Goal: Obtain resource: Download file/media

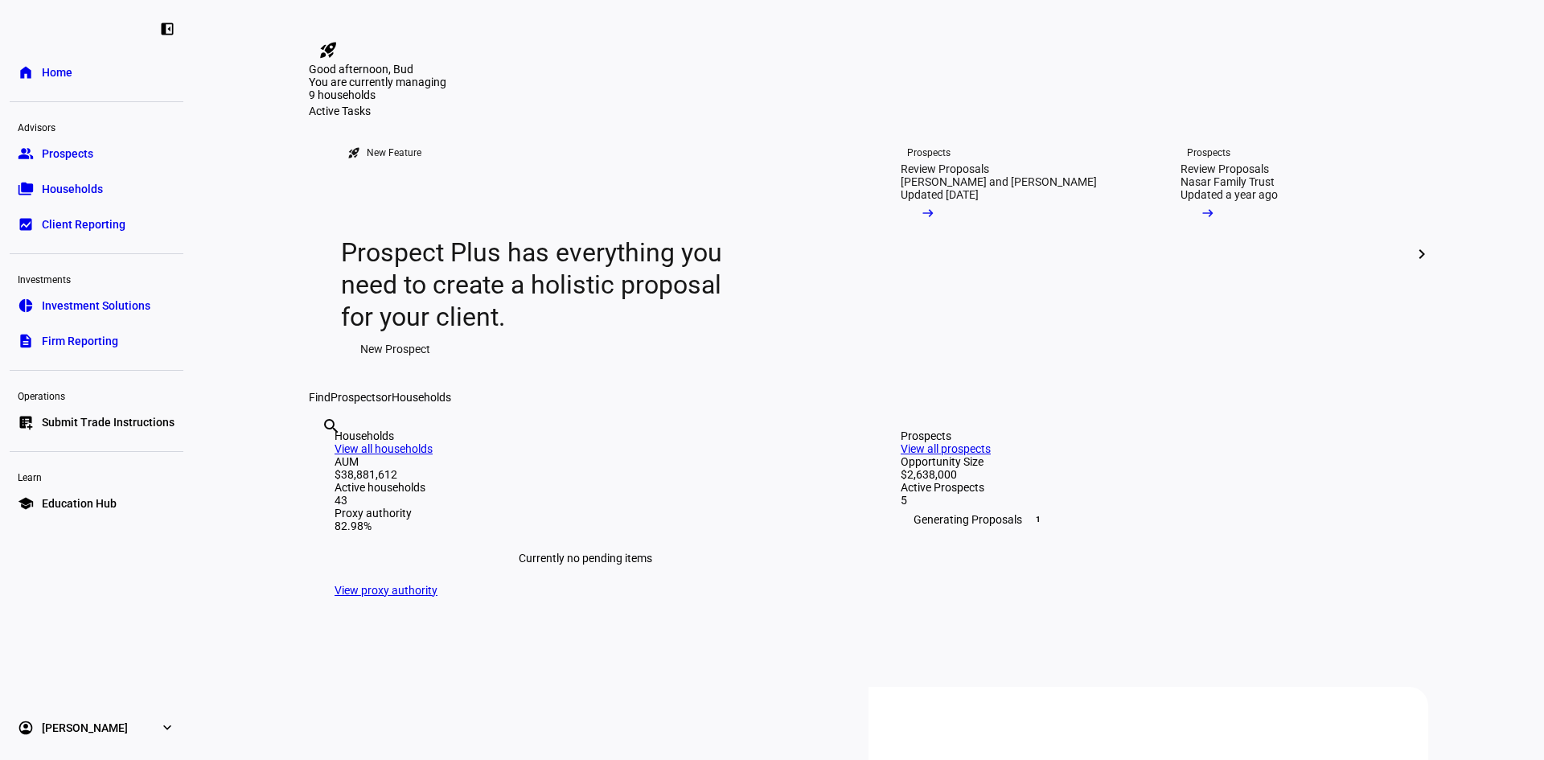
click at [76, 194] on span "Households" at bounding box center [72, 189] width 61 height 16
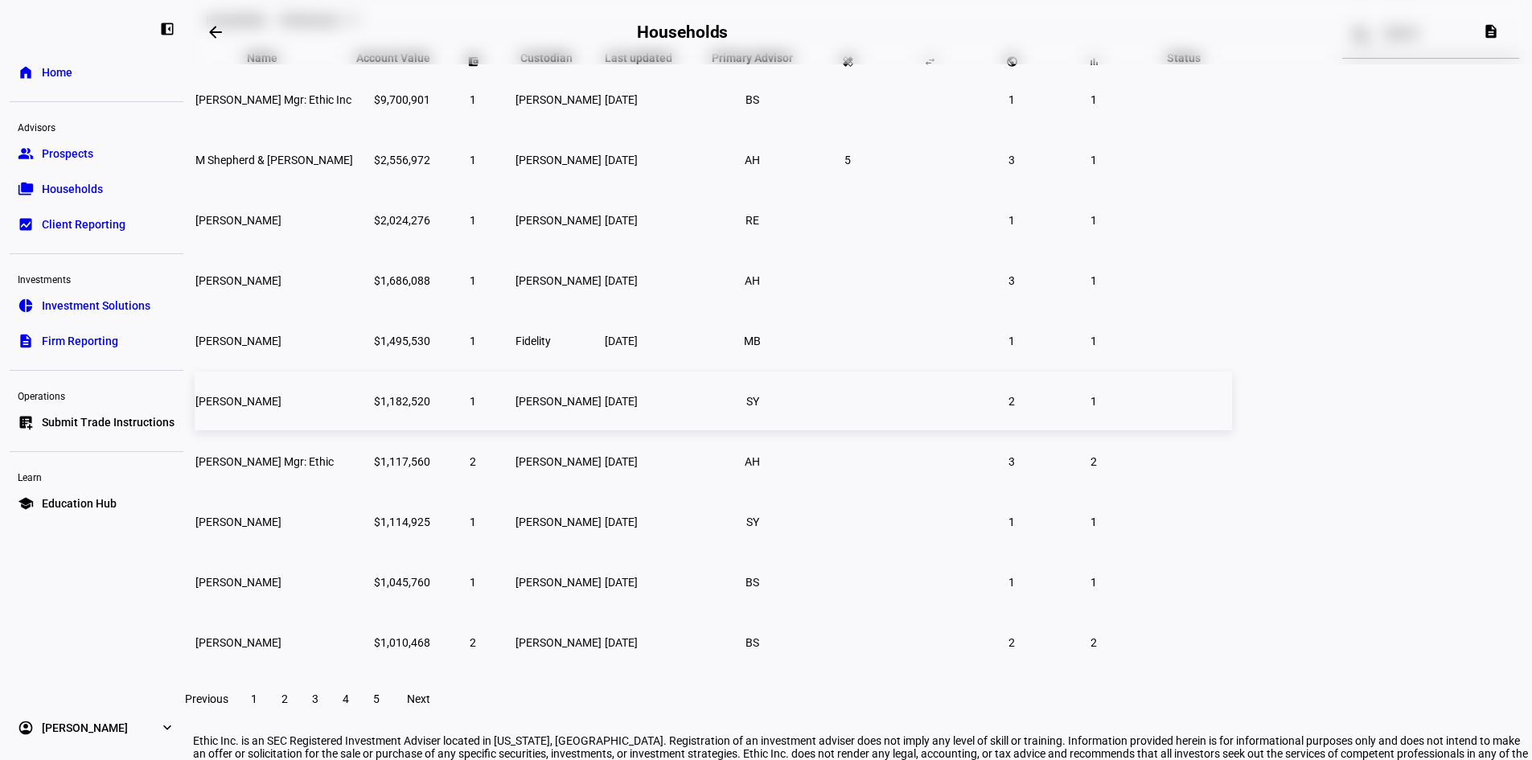
scroll to position [161, 0]
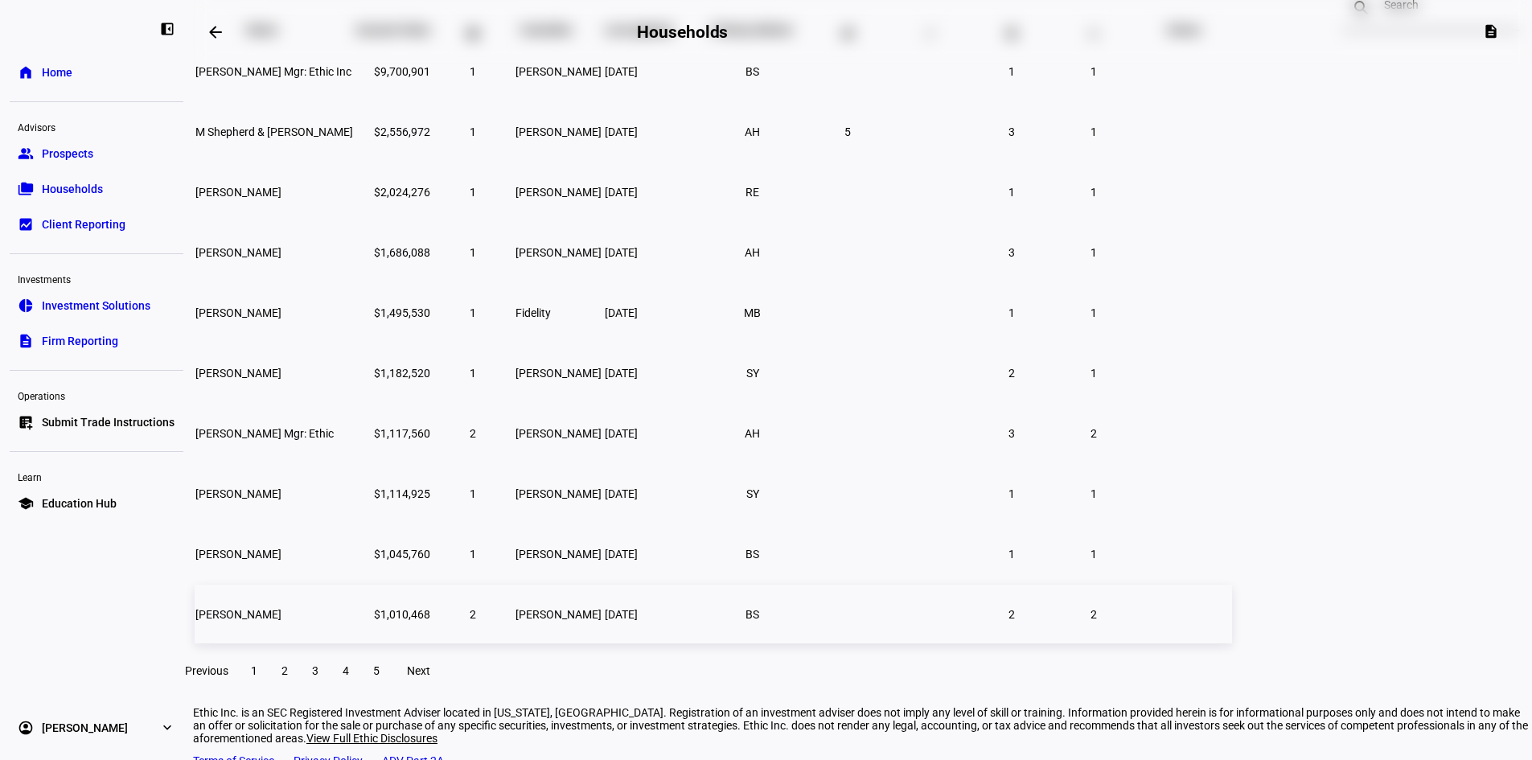
click at [281, 621] on span "[PERSON_NAME]" at bounding box center [238, 614] width 86 height 13
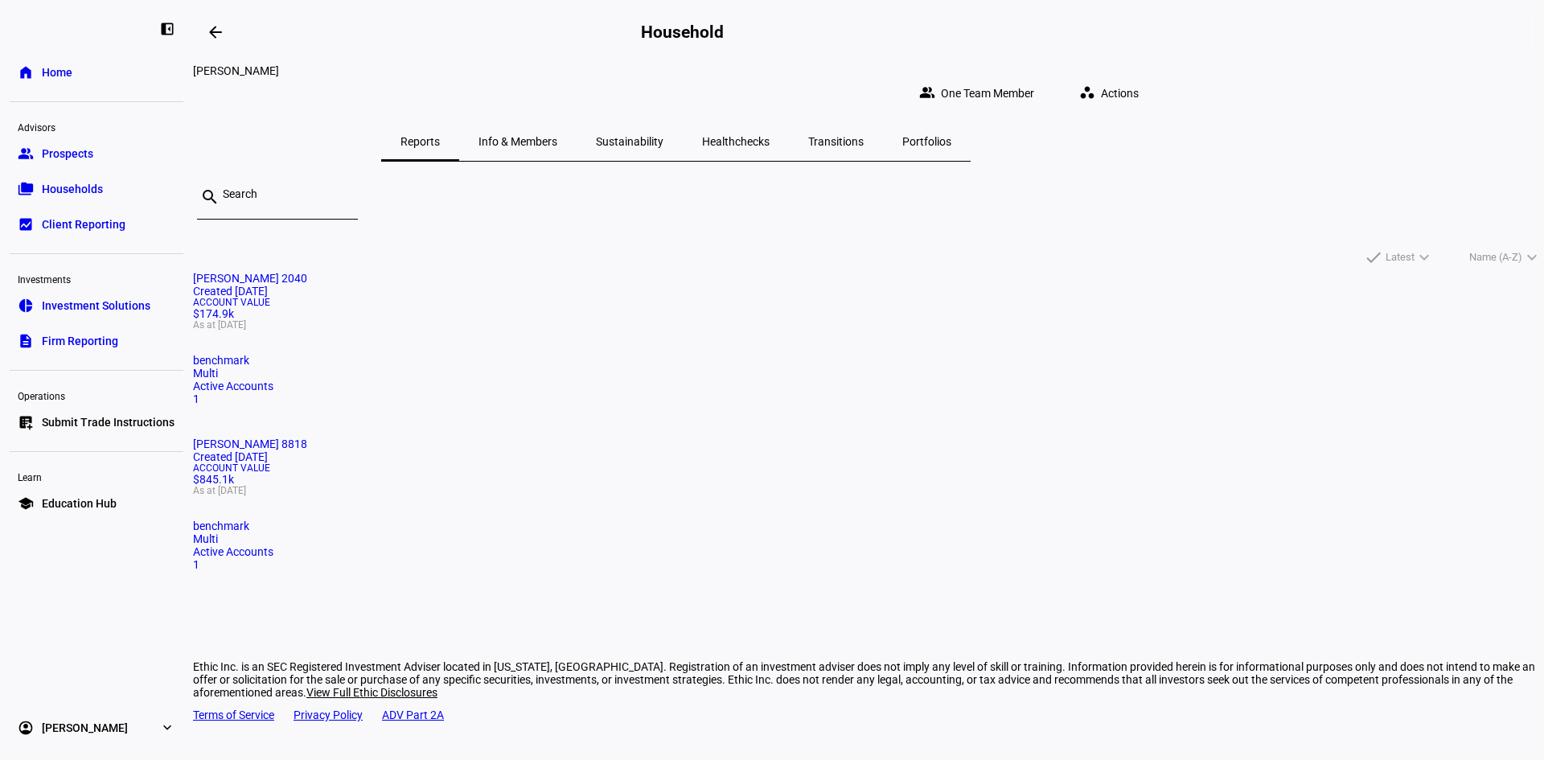
click at [663, 136] on span "Sustainability" at bounding box center [630, 141] width 68 height 11
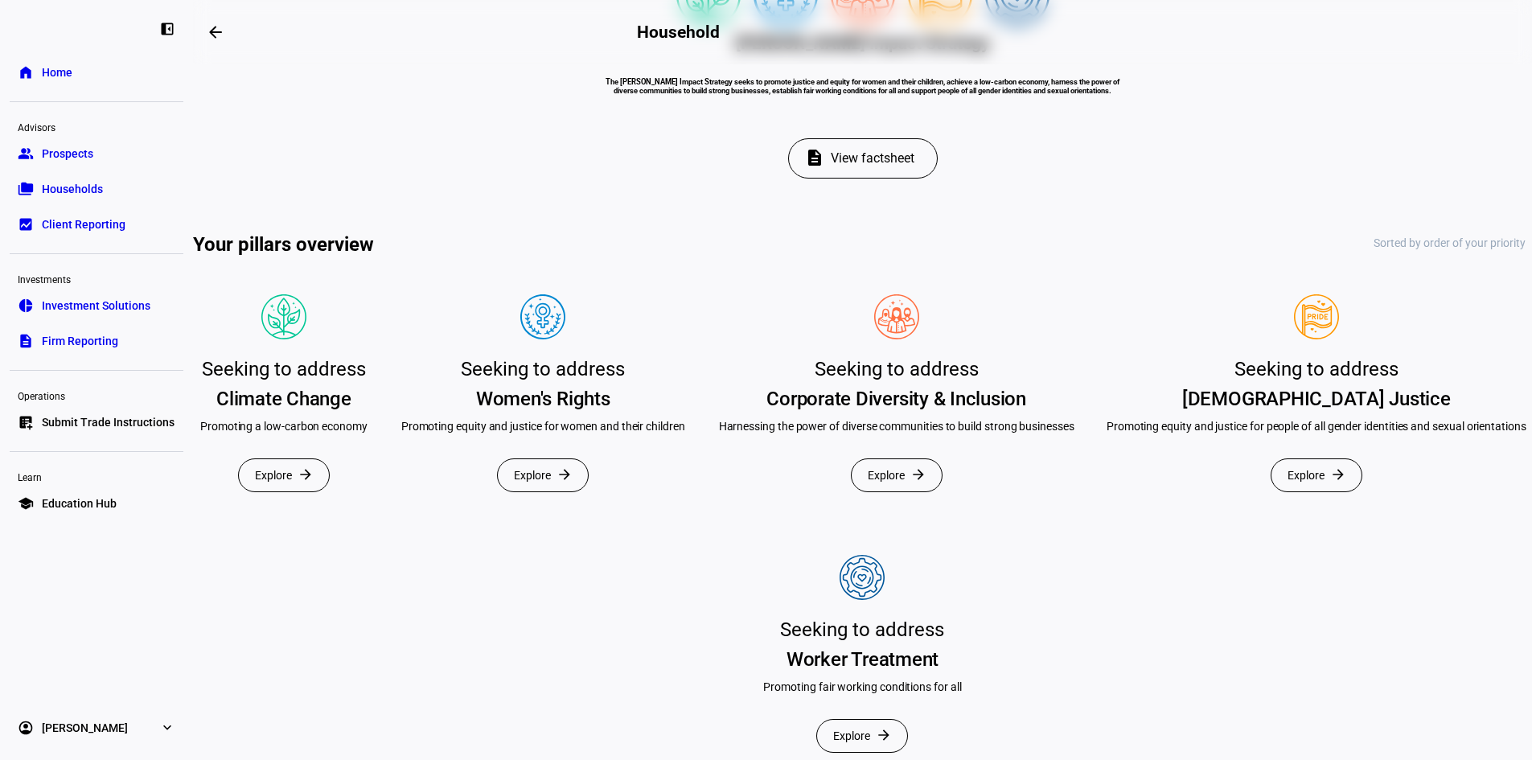
scroll to position [322, 0]
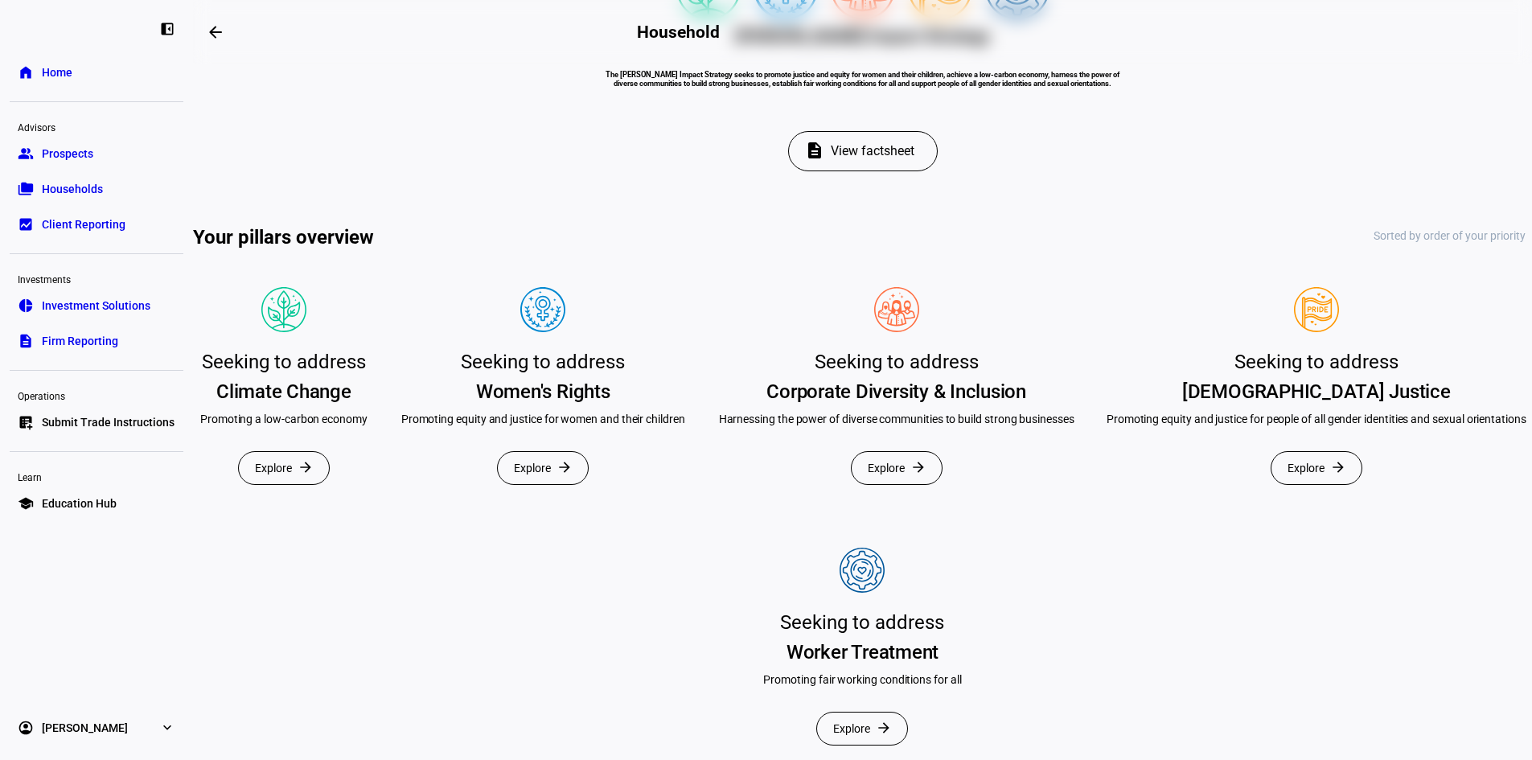
click at [882, 170] on span "View factsheet" at bounding box center [872, 151] width 84 height 39
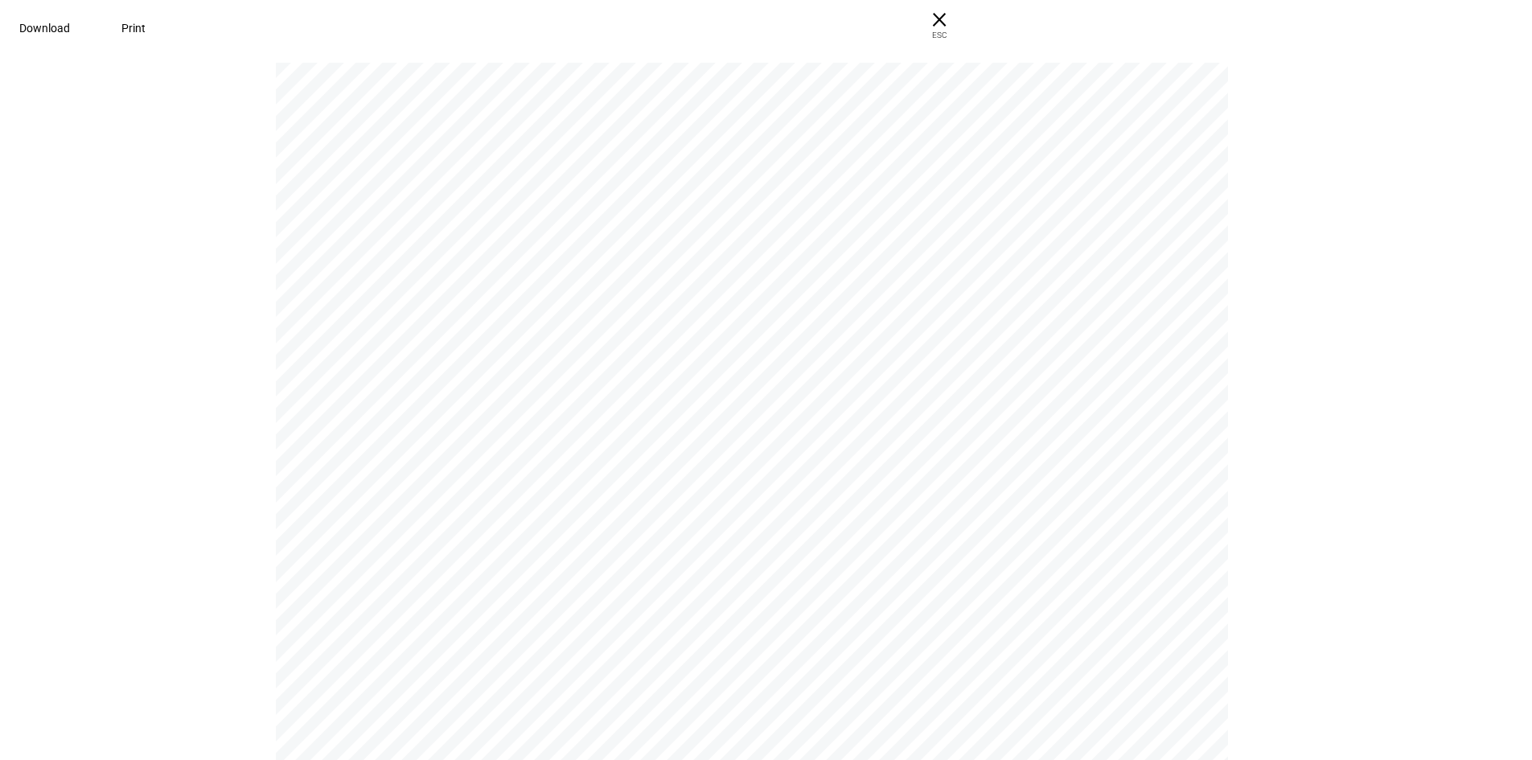
click at [70, 33] on span "Download" at bounding box center [44, 28] width 51 height 13
click at [965, 20] on span "ESC" at bounding box center [938, 29] width 51 height 23
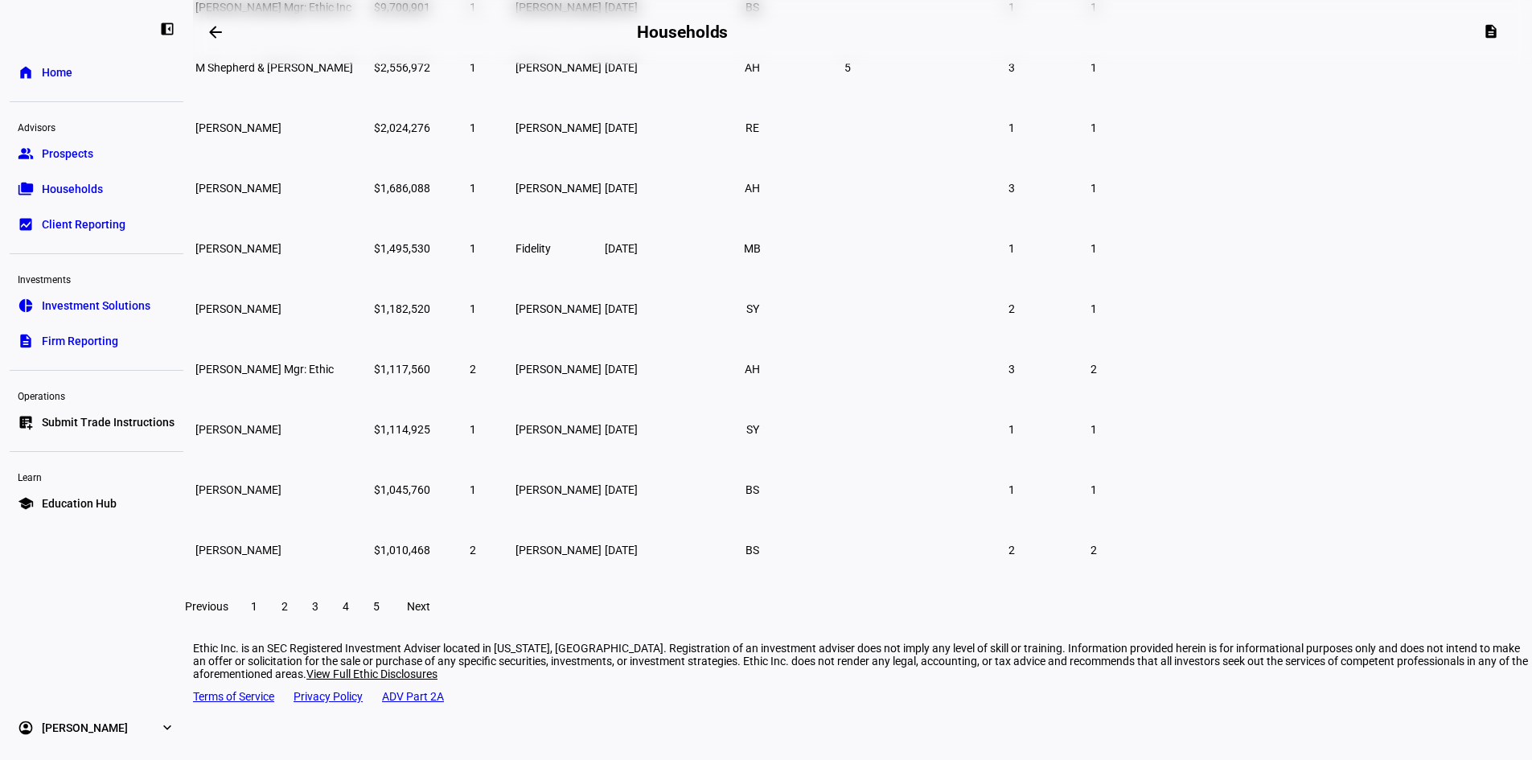
click at [288, 613] on span "2" at bounding box center [284, 606] width 6 height 13
click at [318, 613] on span "3" at bounding box center [315, 606] width 6 height 13
click at [355, 94] on td "[PERSON_NAME]" at bounding box center [275, 67] width 161 height 59
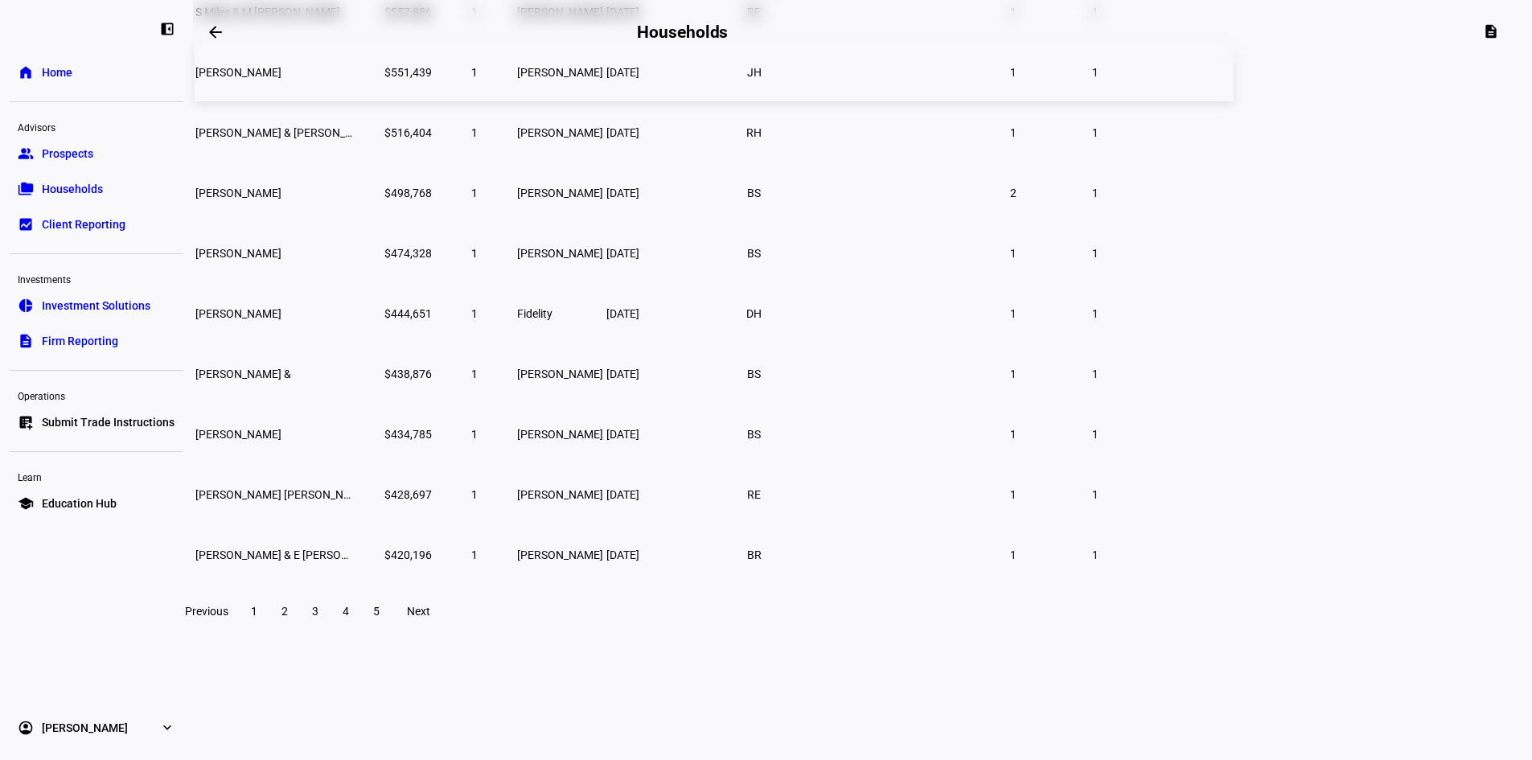
scroll to position [116, 0]
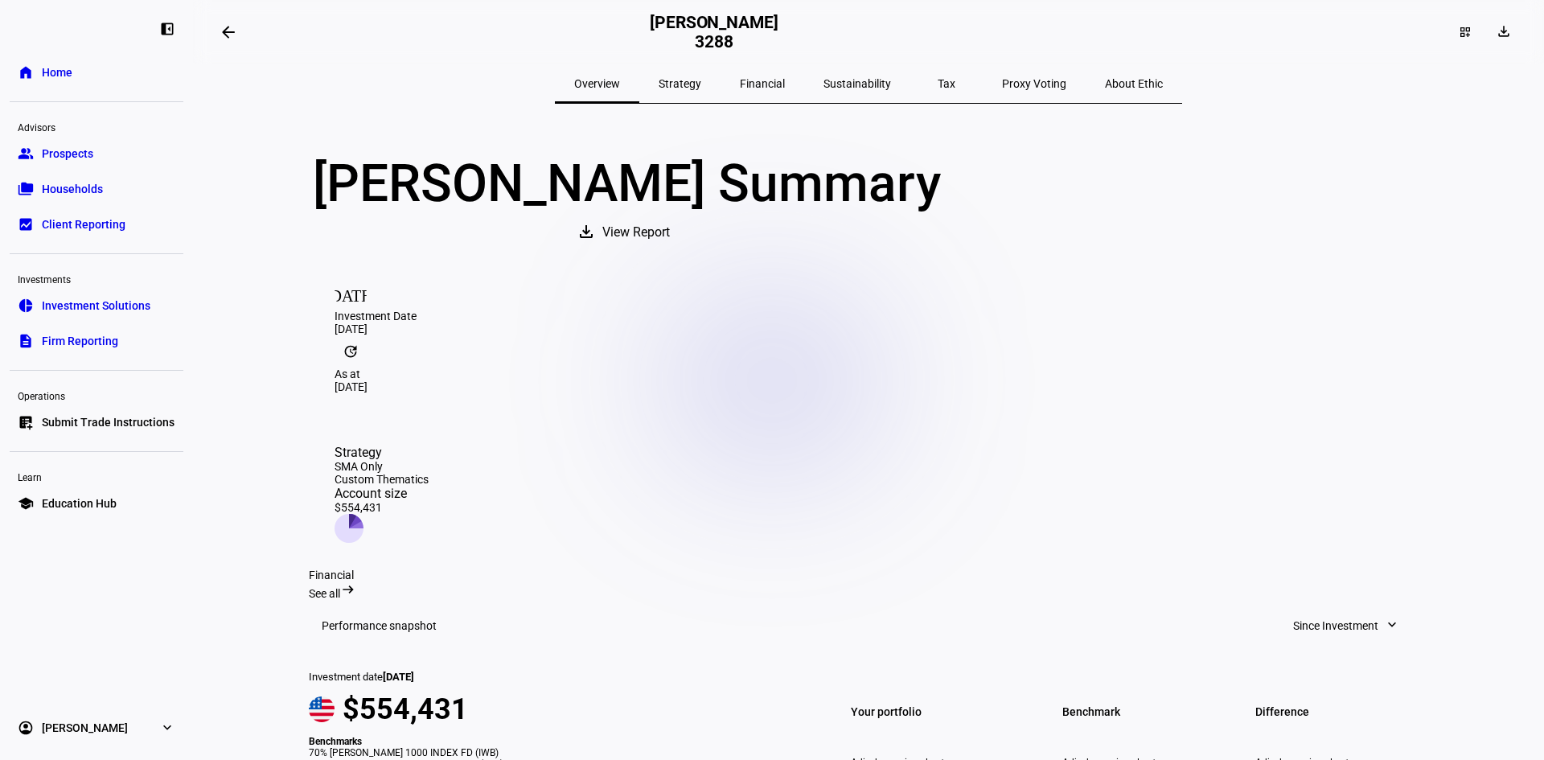
click at [851, 78] on span "Sustainability" at bounding box center [857, 83] width 68 height 11
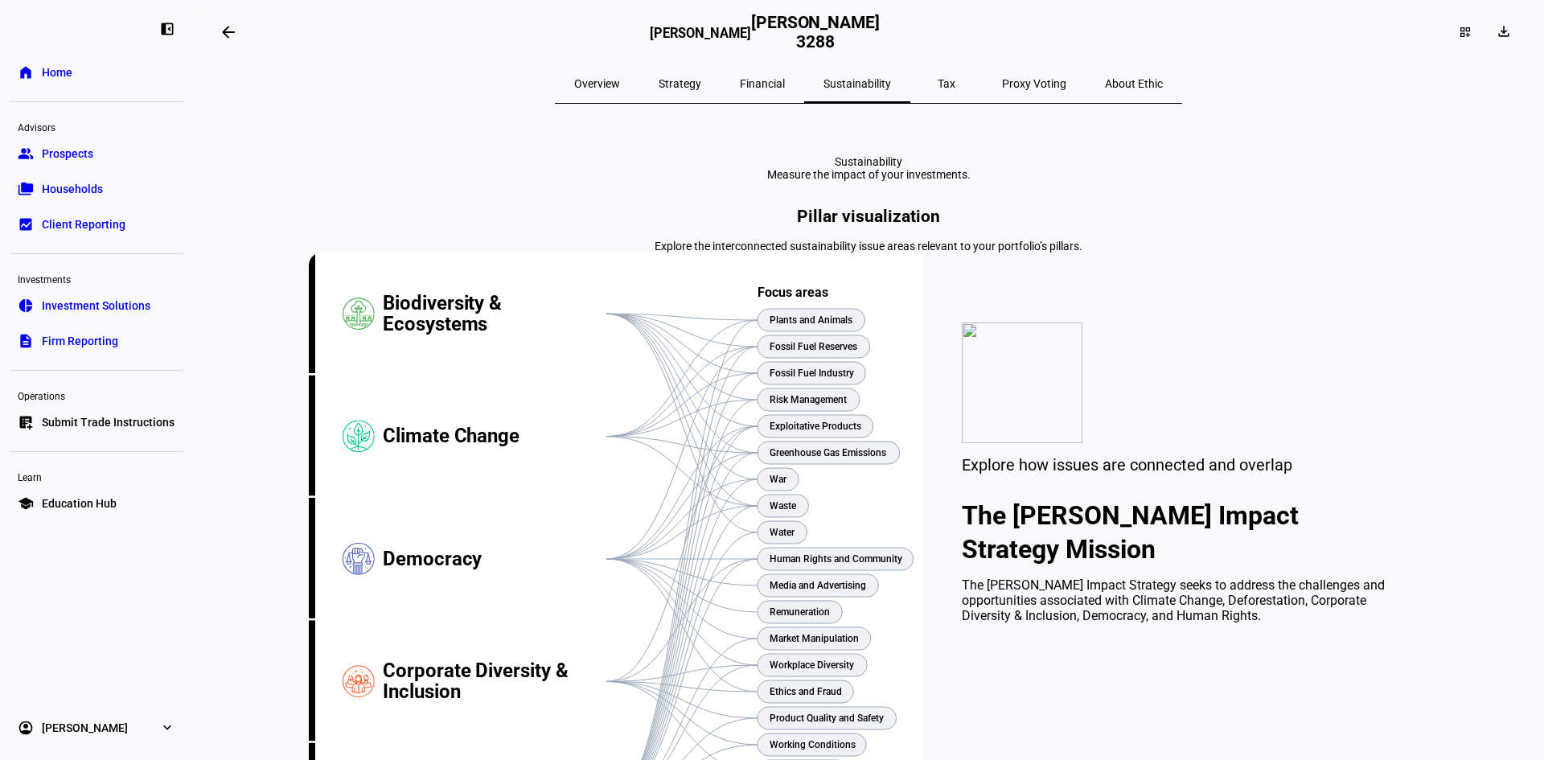
click at [701, 82] on span "Strategy" at bounding box center [679, 83] width 43 height 11
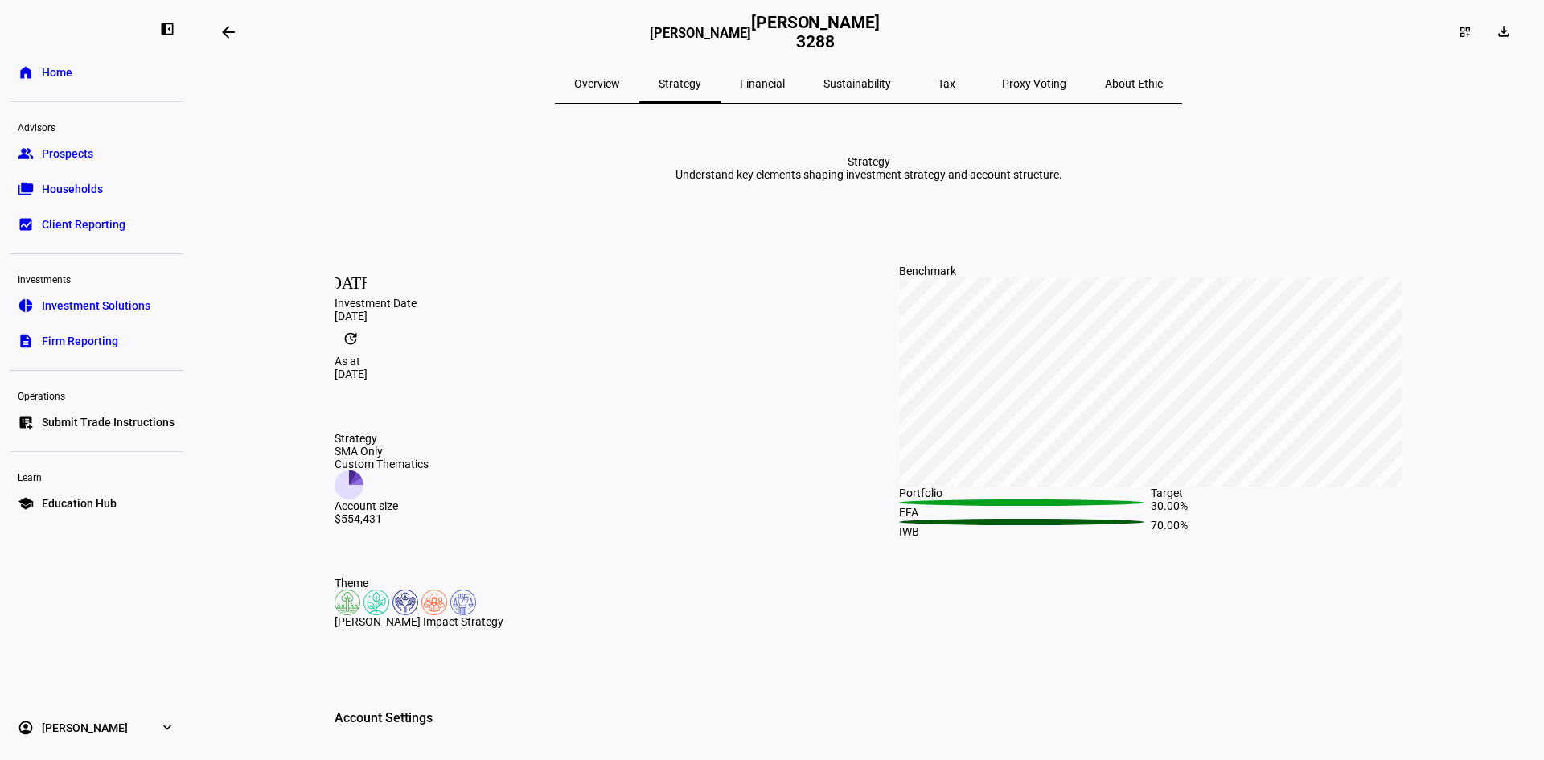
click at [620, 94] on span "Overview" at bounding box center [597, 83] width 46 height 39
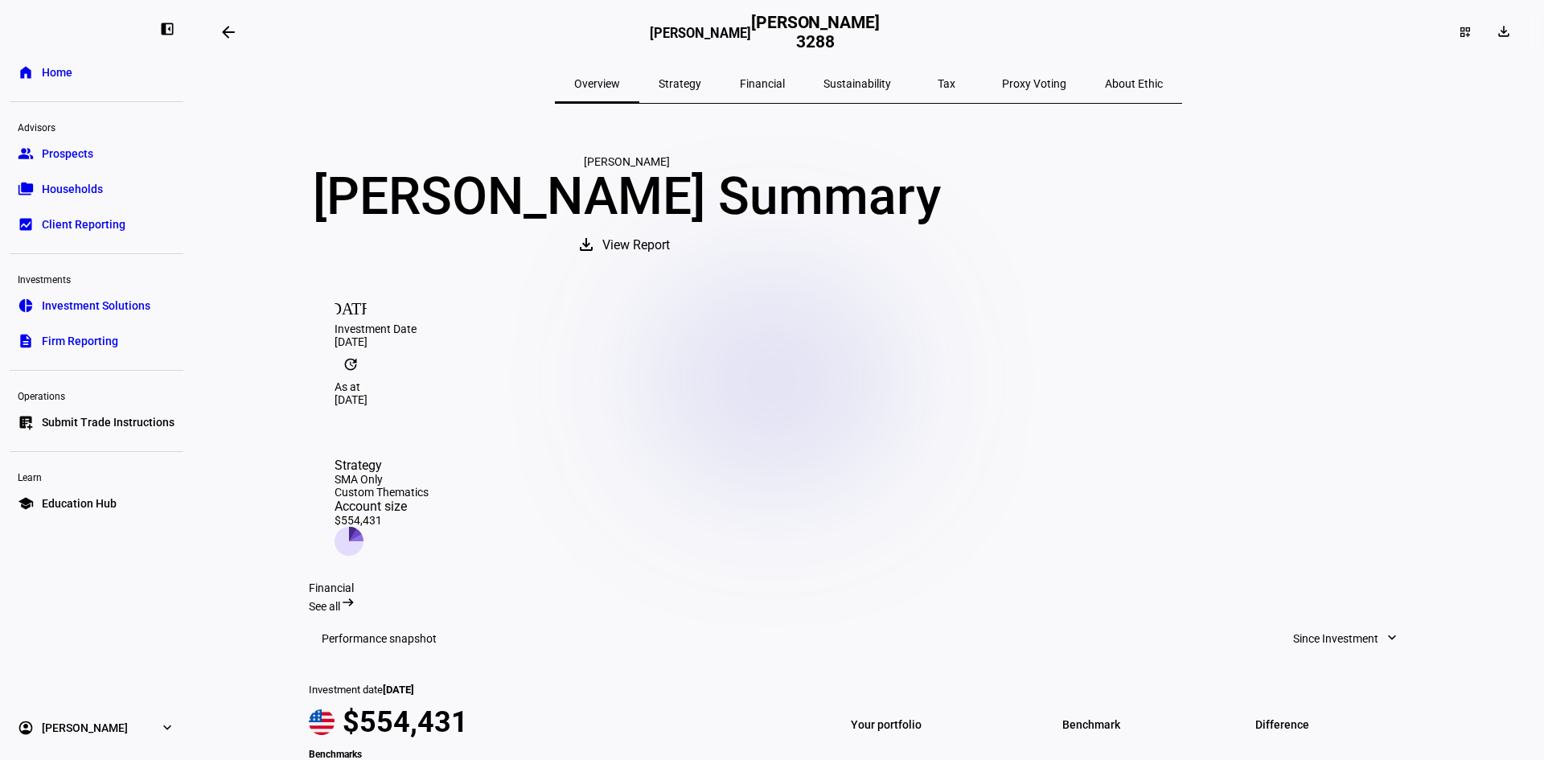
click at [670, 265] on span "View Report" at bounding box center [636, 245] width 68 height 39
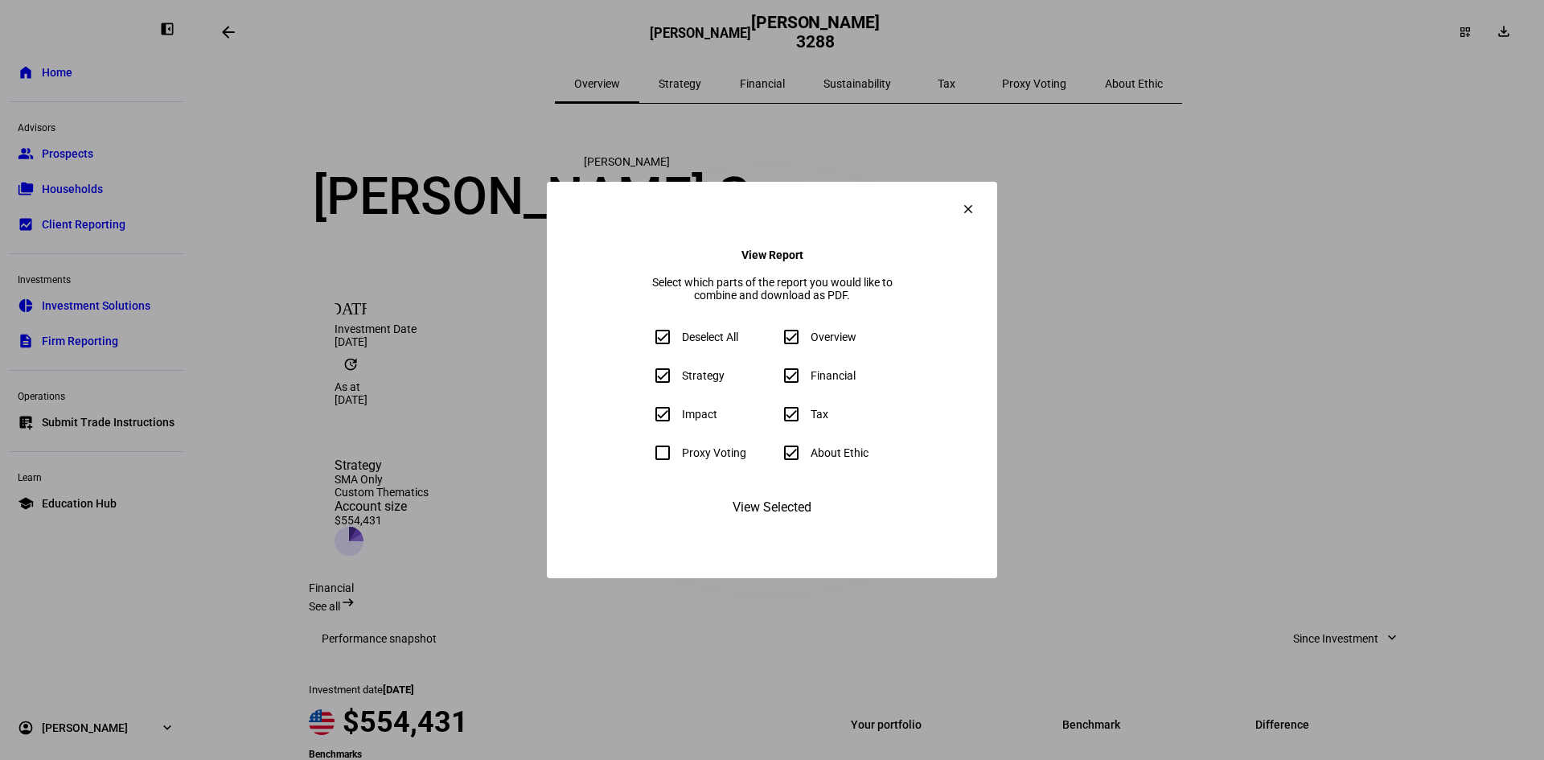
click at [646, 383] on input "Strategy" at bounding box center [662, 375] width 32 height 32
checkbox input "false"
click at [779, 342] on input "Overview" at bounding box center [791, 337] width 32 height 32
checkbox input "false"
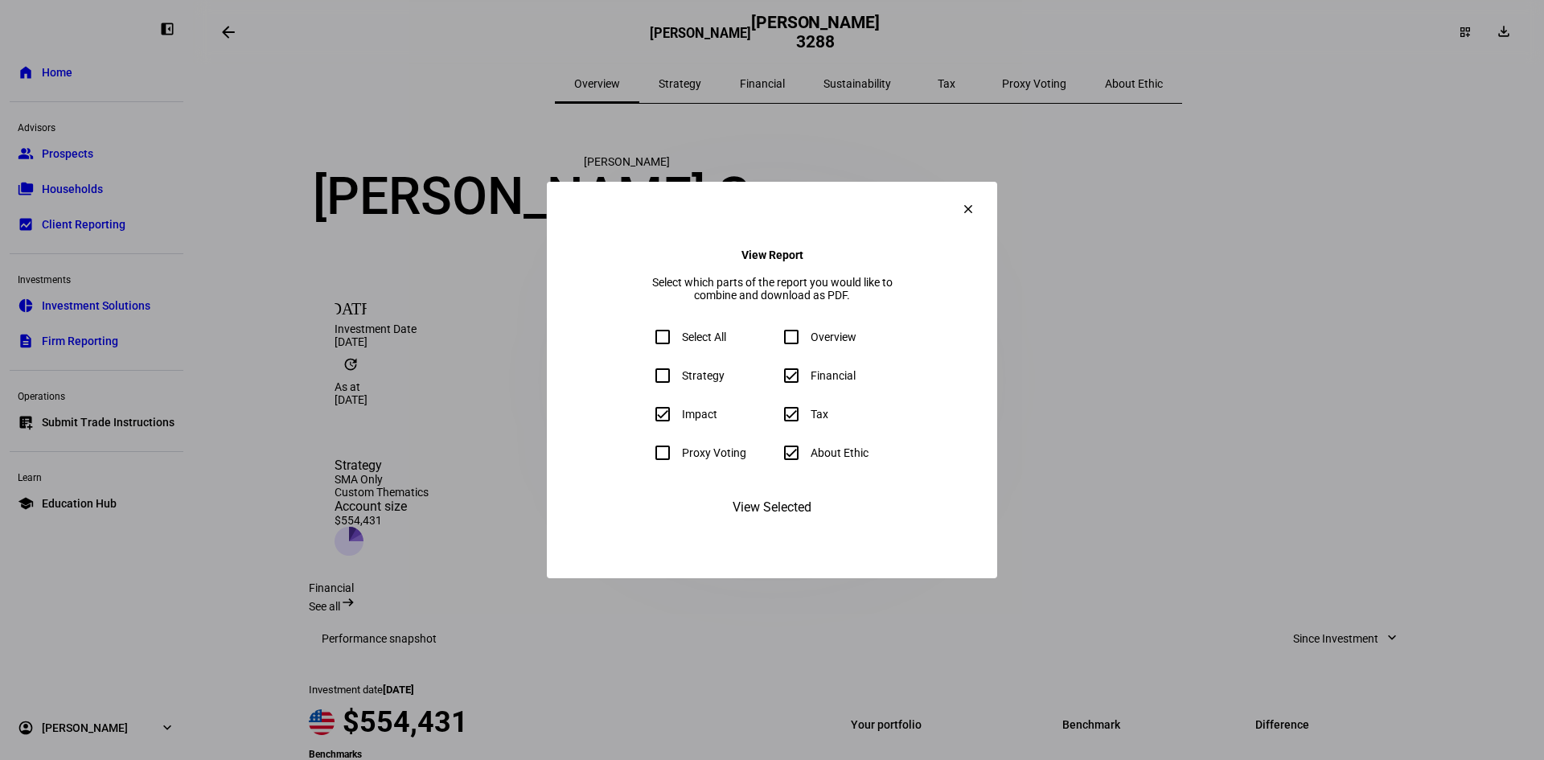
click at [787, 373] on input "Financial" at bounding box center [791, 375] width 32 height 32
checkbox input "false"
click at [792, 409] on div at bounding box center [791, 414] width 32 height 32
click at [792, 448] on input "About Ethic" at bounding box center [791, 453] width 32 height 32
checkbox input "false"
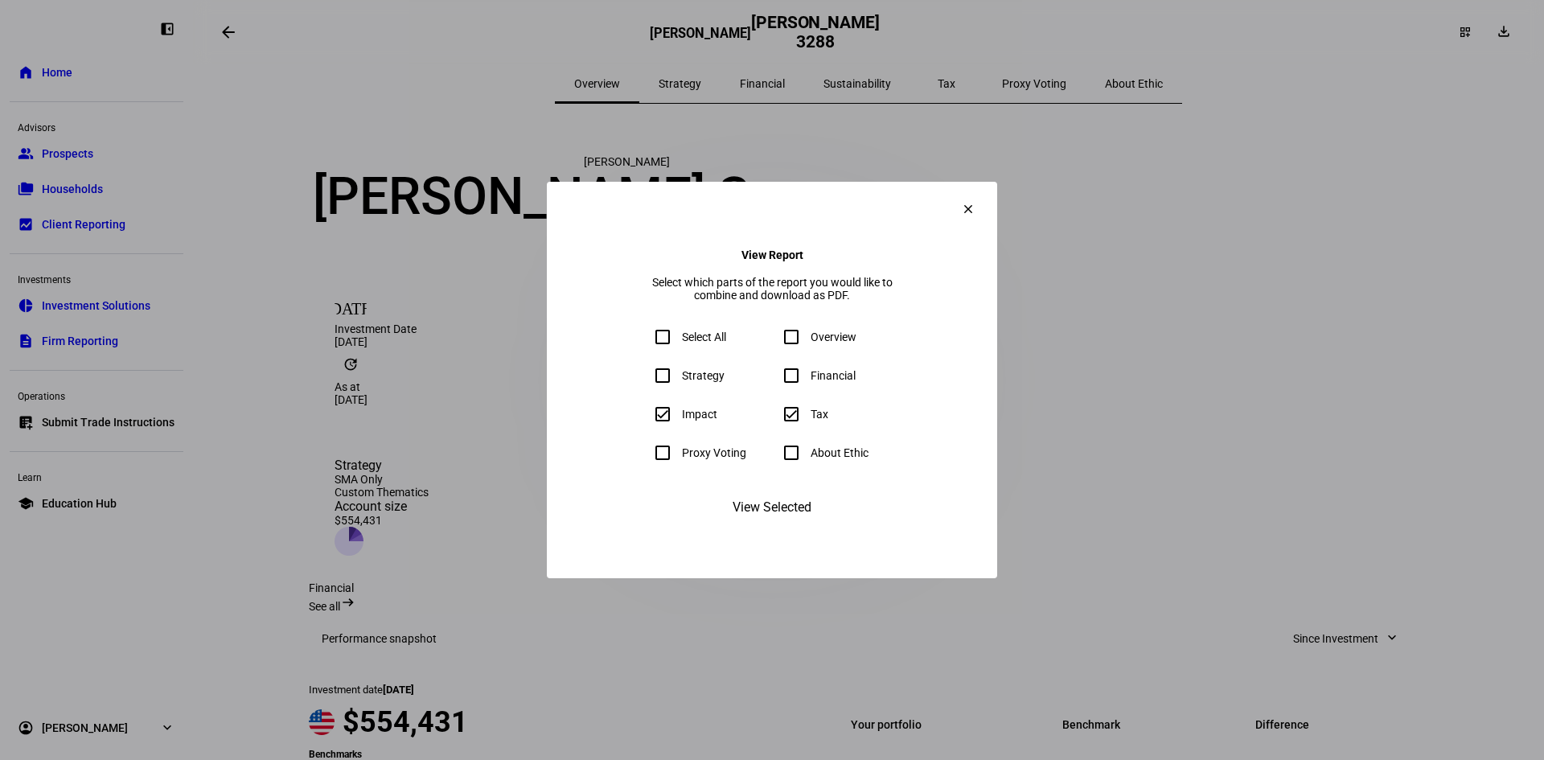
click at [791, 429] on input "Tax" at bounding box center [791, 414] width 32 height 32
checkbox input "false"
click at [780, 527] on span "View Selected" at bounding box center [771, 507] width 79 height 39
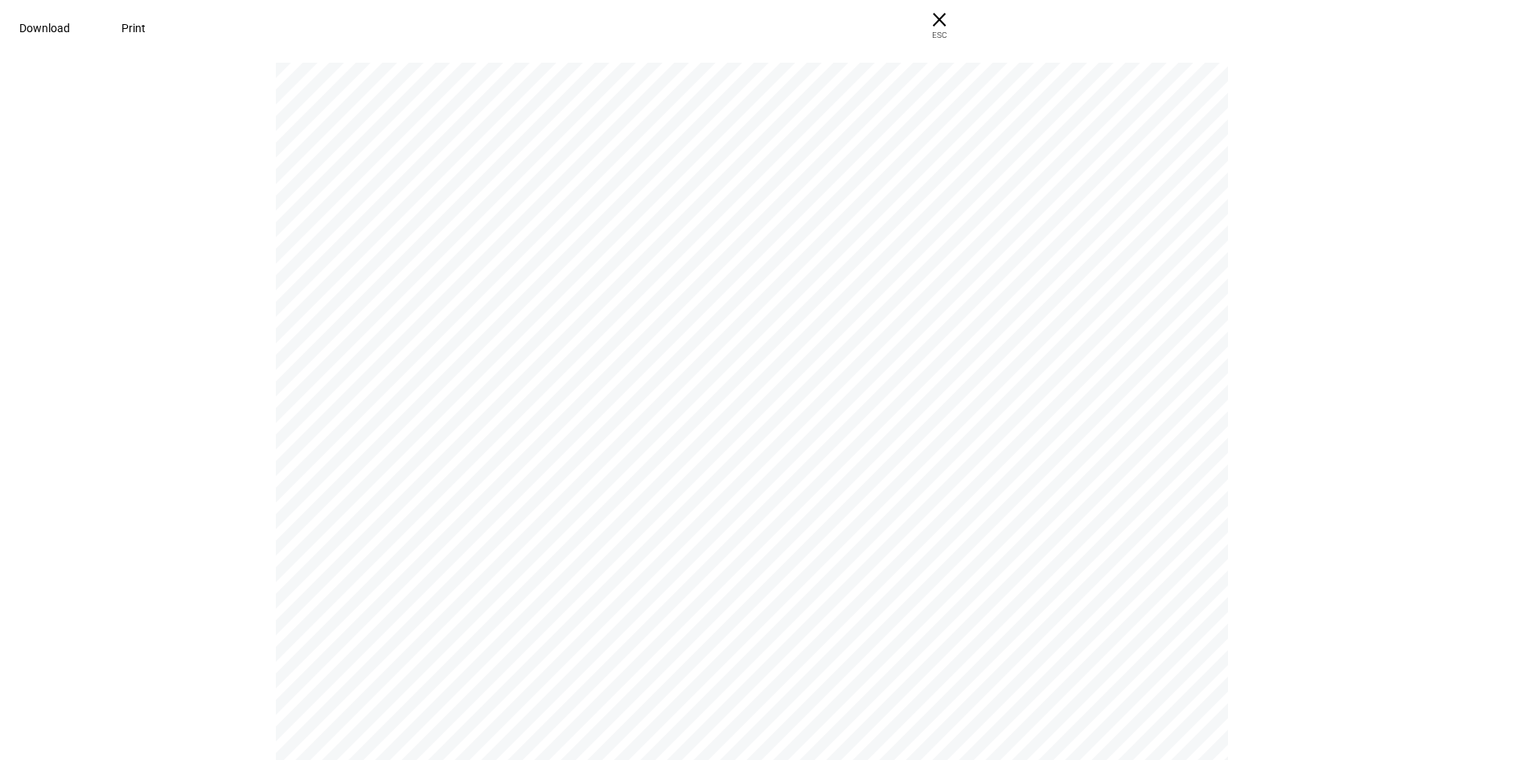
click at [70, 35] on span "Download" at bounding box center [44, 28] width 51 height 13
